Goal: Task Accomplishment & Management: Complete application form

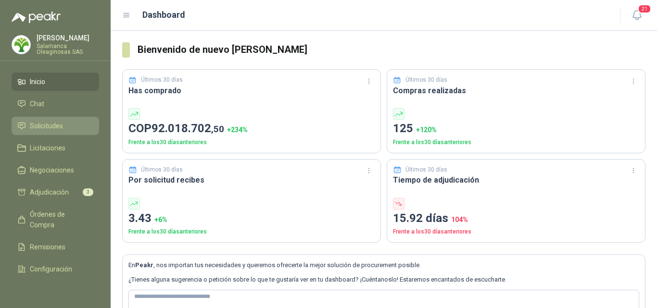
click at [55, 128] on span "Solicitudes" at bounding box center [46, 126] width 33 height 11
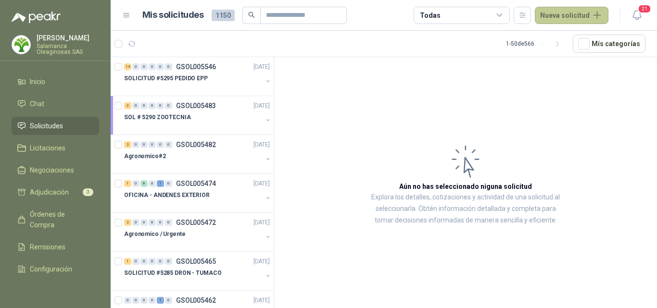
click at [581, 17] on button "Nueva solicitud" at bounding box center [572, 15] width 74 height 17
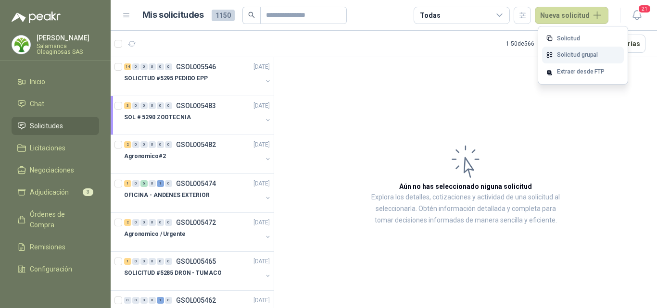
click at [585, 53] on link "Solicitud grupal" at bounding box center [583, 55] width 82 height 17
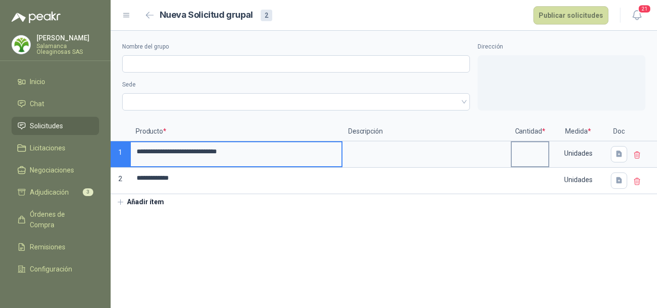
click at [528, 160] on input at bounding box center [530, 151] width 37 height 19
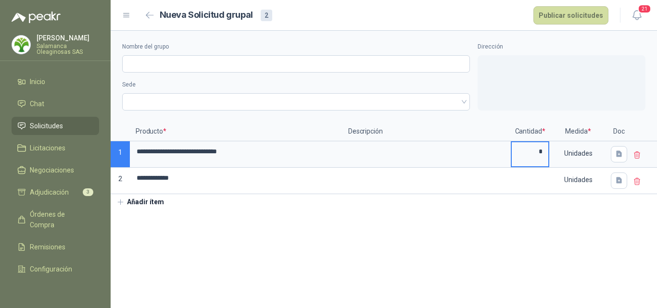
type input "*"
click at [422, 265] on section "**********" at bounding box center [384, 170] width 546 height 278
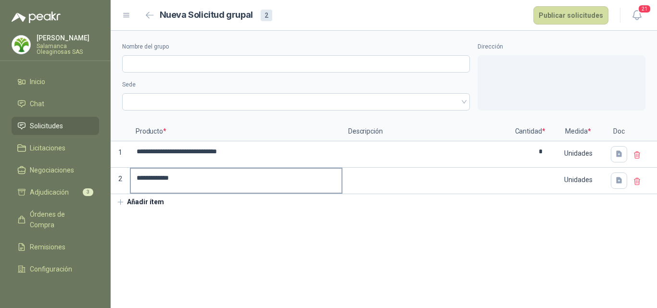
click at [226, 177] on input "**********" at bounding box center [236, 178] width 211 height 19
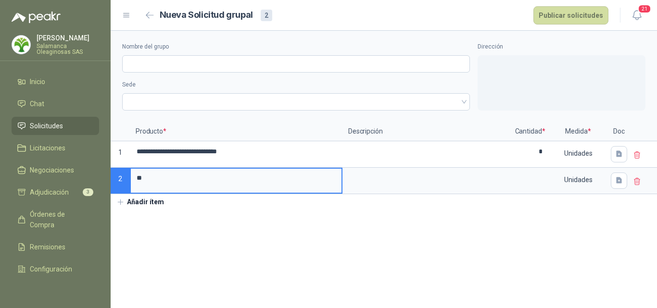
type input "*"
click at [637, 182] on icon at bounding box center [637, 181] width 9 height 9
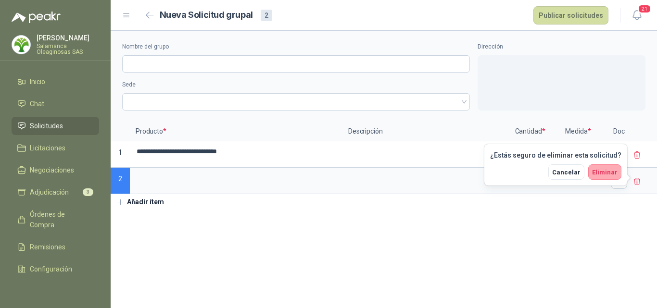
click at [614, 172] on span "Eliminar" at bounding box center [604, 172] width 25 height 7
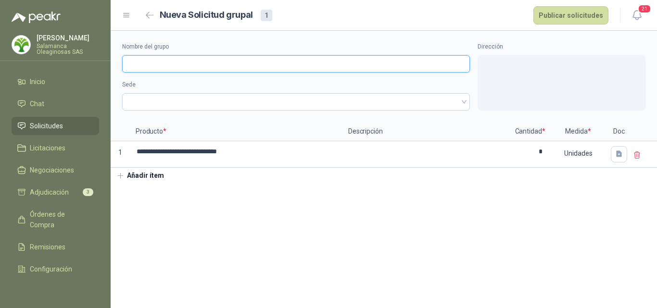
click at [165, 60] on input "Nombre del grupo" at bounding box center [296, 63] width 348 height 17
type input "*"
click at [163, 95] on span at bounding box center [296, 102] width 336 height 14
type input "**********"
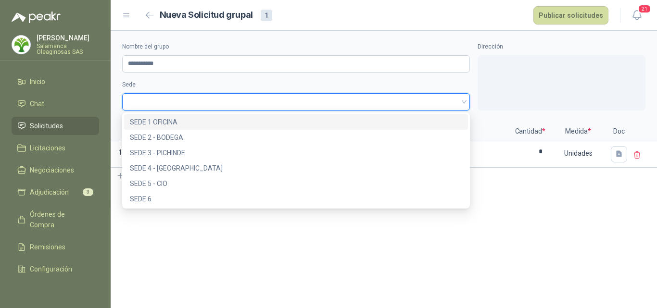
click at [159, 119] on div "SEDE 1 OFICINA" at bounding box center [296, 122] width 332 height 11
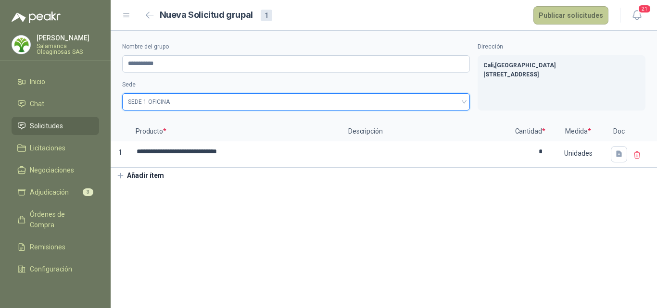
click at [580, 10] on button "Publicar solicitudes" at bounding box center [570, 15] width 75 height 18
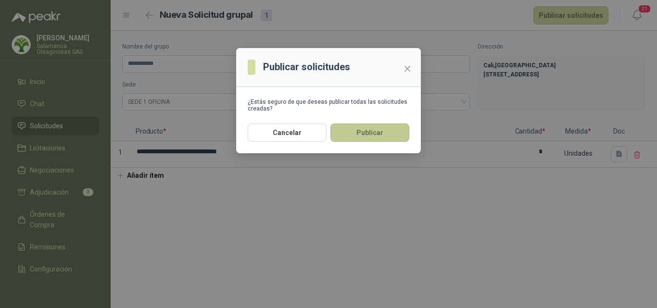
click at [376, 130] on button "Publicar" at bounding box center [369, 133] width 79 height 18
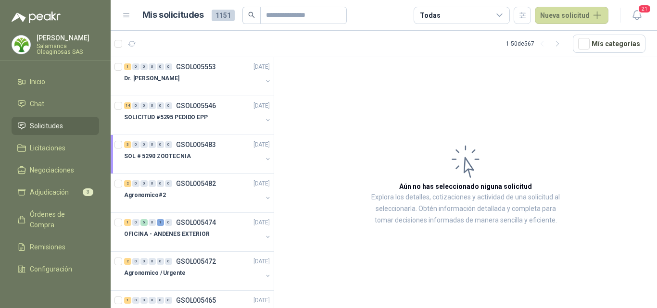
click at [55, 39] on p "[PERSON_NAME]" at bounding box center [68, 38] width 63 height 7
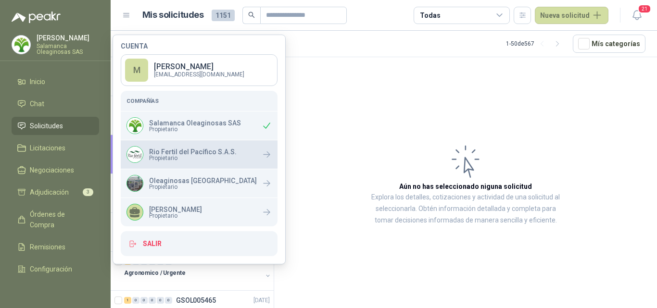
click at [177, 165] on div "Rio Fertil del Pacífico S.A.S. Propietario" at bounding box center [199, 154] width 157 height 28
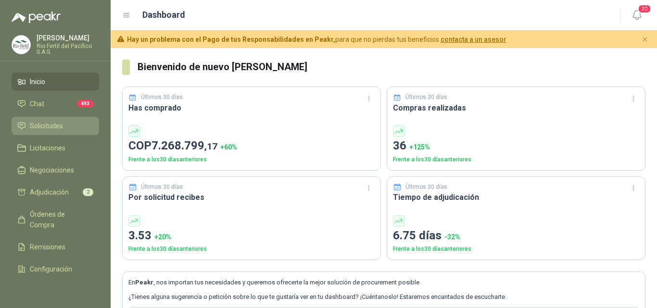
click at [62, 123] on span "Solicitudes" at bounding box center [46, 126] width 33 height 11
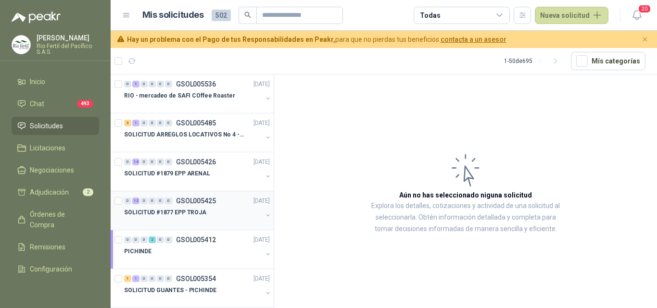
click at [199, 208] on p "SOLICITUD #1877 EPP TROJA" at bounding box center [165, 212] width 82 height 9
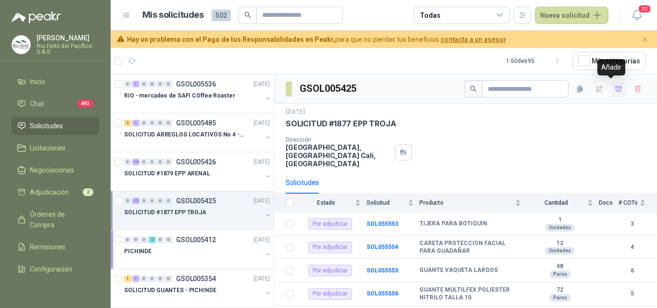
click at [615, 89] on icon "button" at bounding box center [619, 89] width 8 height 8
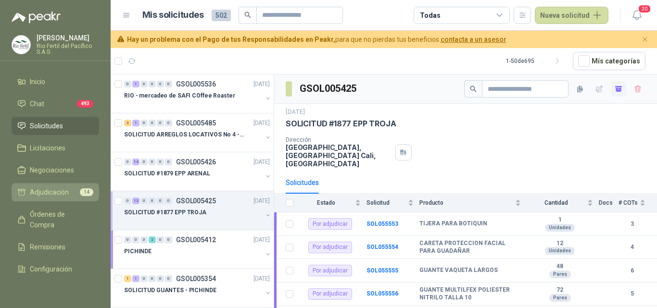
click at [44, 190] on span "Adjudicación" at bounding box center [49, 192] width 39 height 11
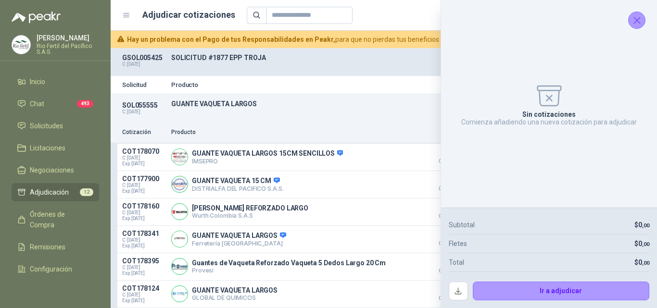
click at [639, 13] on button "Cerrar" at bounding box center [636, 20] width 17 height 17
